Goal: Navigation & Orientation: Go to known website

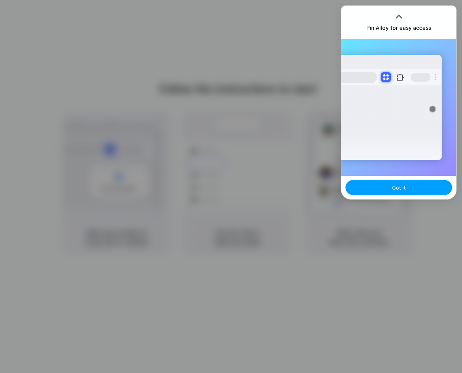
click at [411, 188] on button "Got it" at bounding box center [398, 187] width 107 height 15
